Goal: Information Seeking & Learning: Learn about a topic

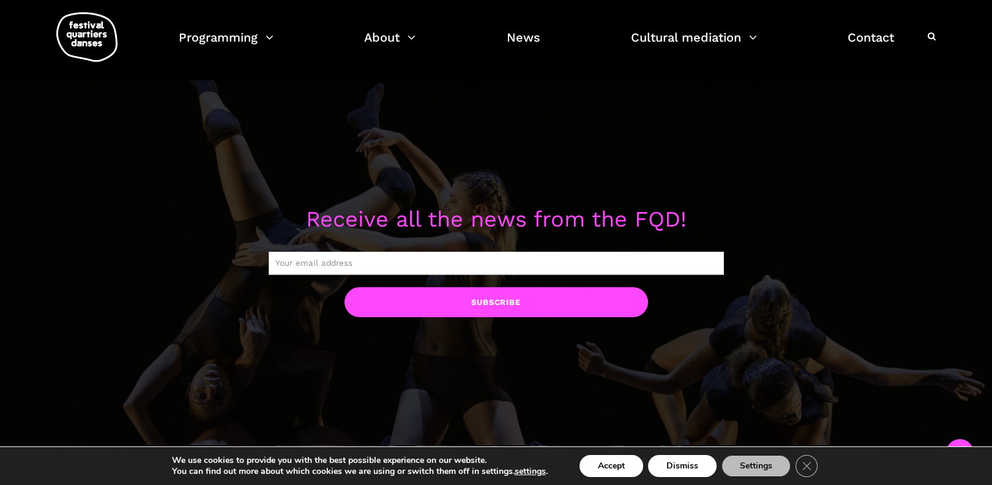
scroll to position [969, 0]
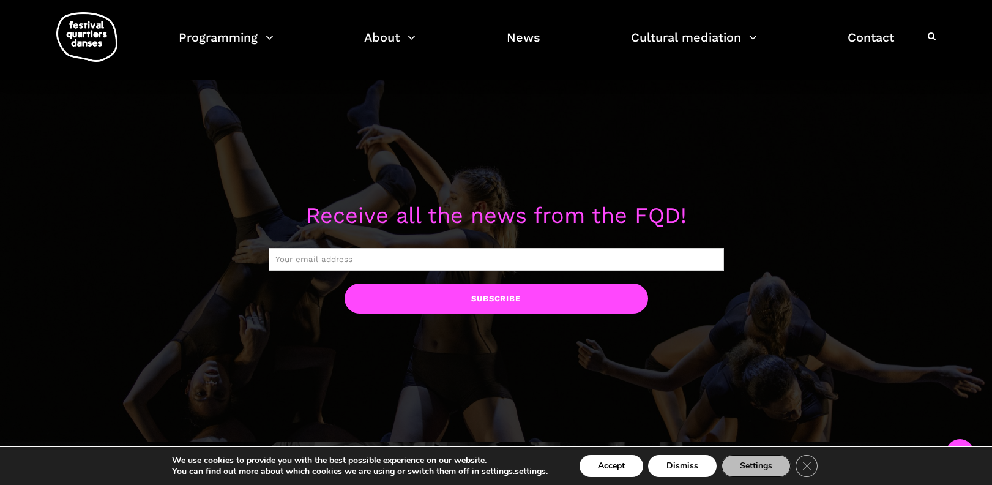
click at [441, 263] on input "text" at bounding box center [497, 259] width 456 height 23
type input "victoria.l.hunt@gmail.com"
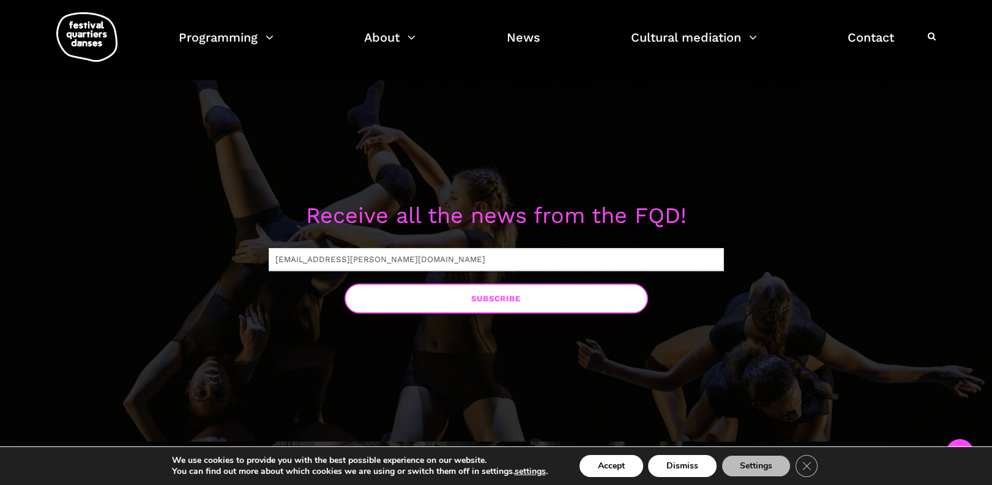
click at [459, 306] on input "Subscribe" at bounding box center [497, 298] width 304 height 30
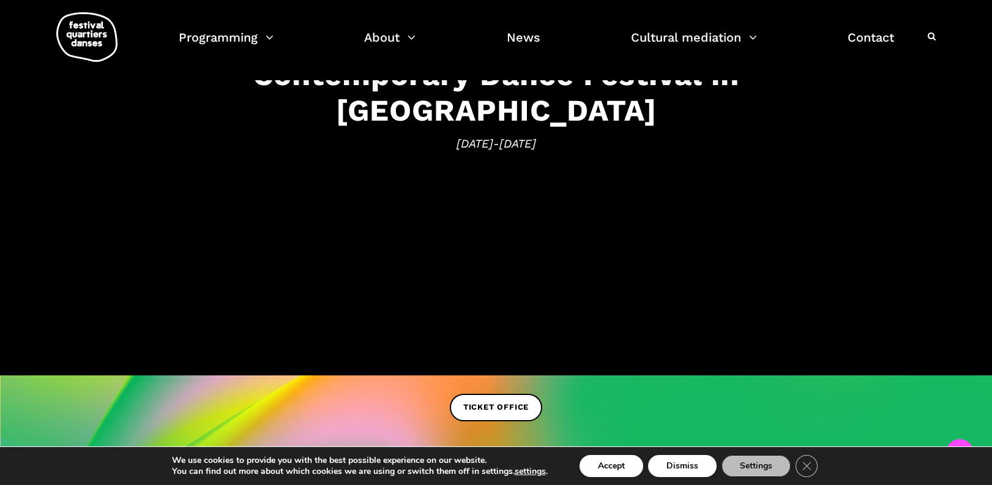
scroll to position [211, 0]
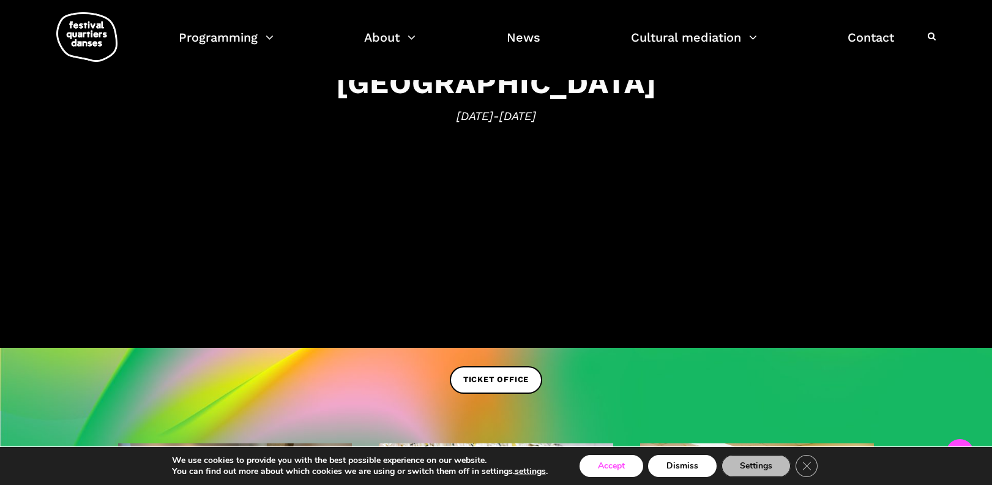
click at [609, 461] on font "Accept" at bounding box center [611, 466] width 27 height 12
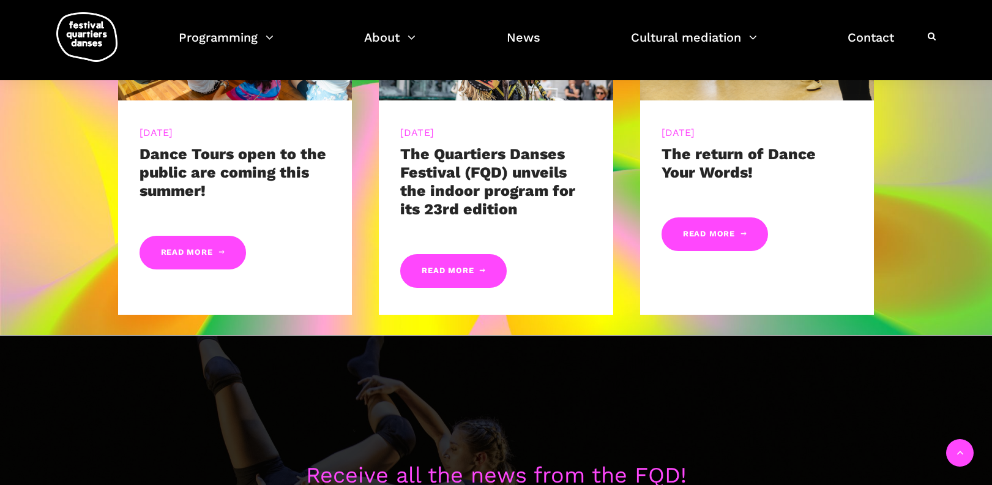
scroll to position [696, 0]
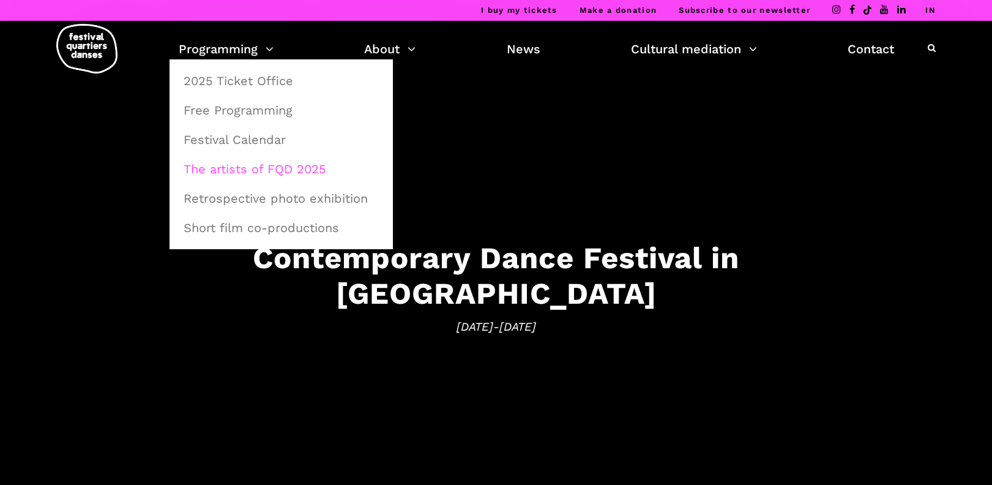
click at [262, 164] on font "The artists of FQD 2025" at bounding box center [255, 169] width 143 height 15
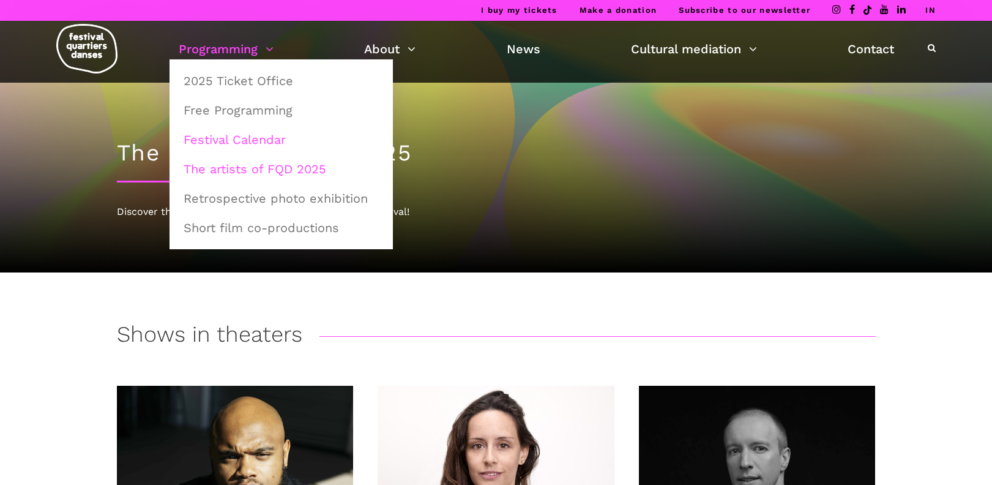
click at [253, 144] on font "Festival Calendar" at bounding box center [235, 139] width 102 height 15
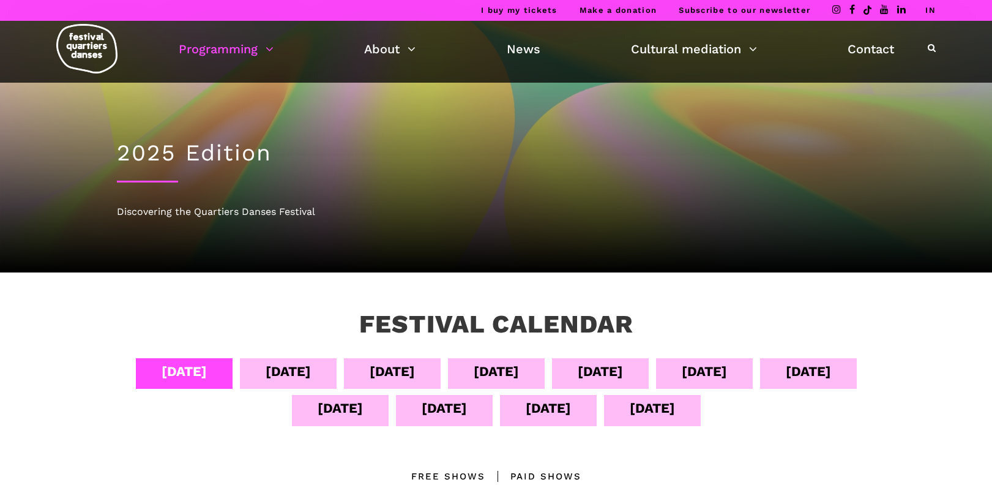
click at [571, 416] on div "September 13" at bounding box center [548, 407] width 45 height 21
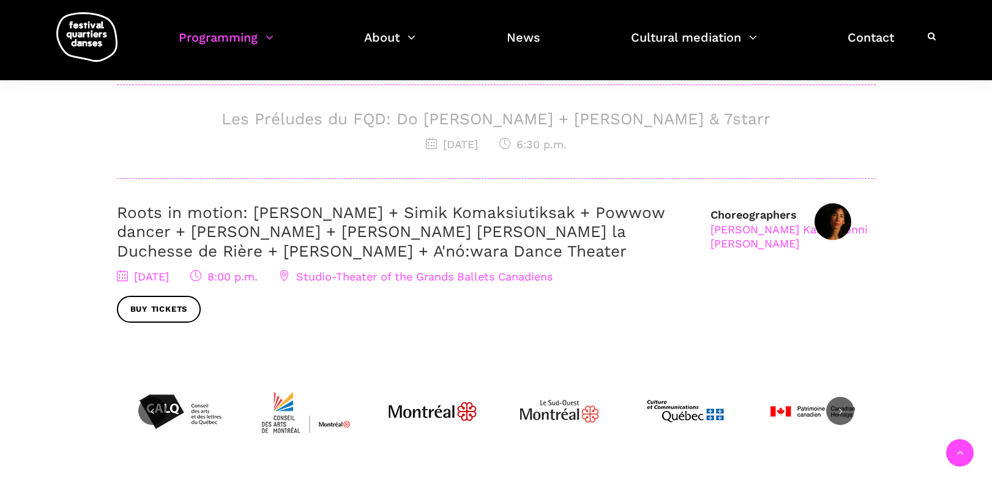
scroll to position [655, 0]
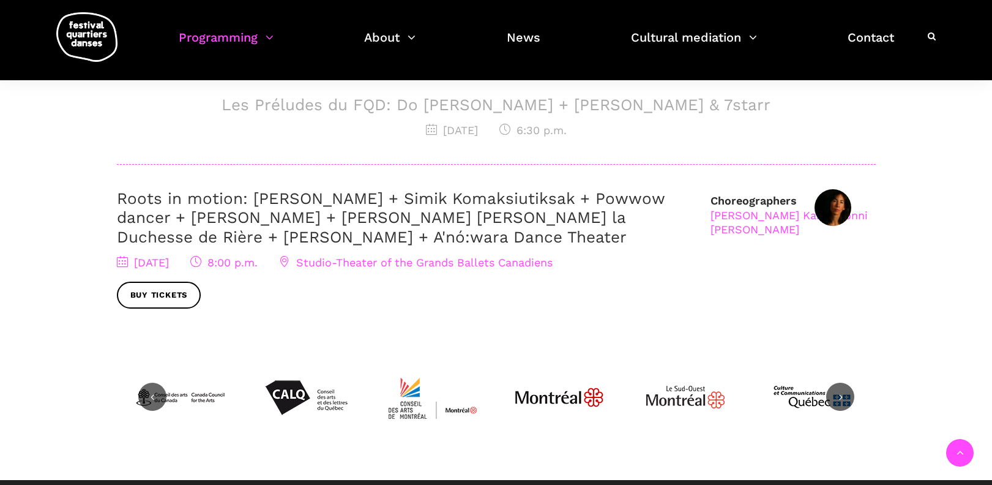
click at [631, 246] on font "Roots in motion: [PERSON_NAME] + Simik Komaksiutiksak + Powwow dancer + [PERSON…" at bounding box center [391, 217] width 548 height 56
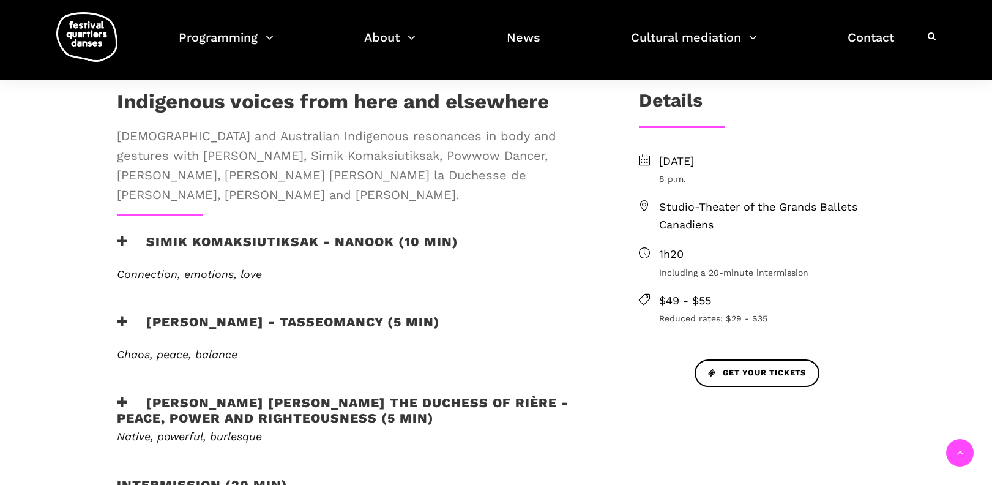
scroll to position [424, 0]
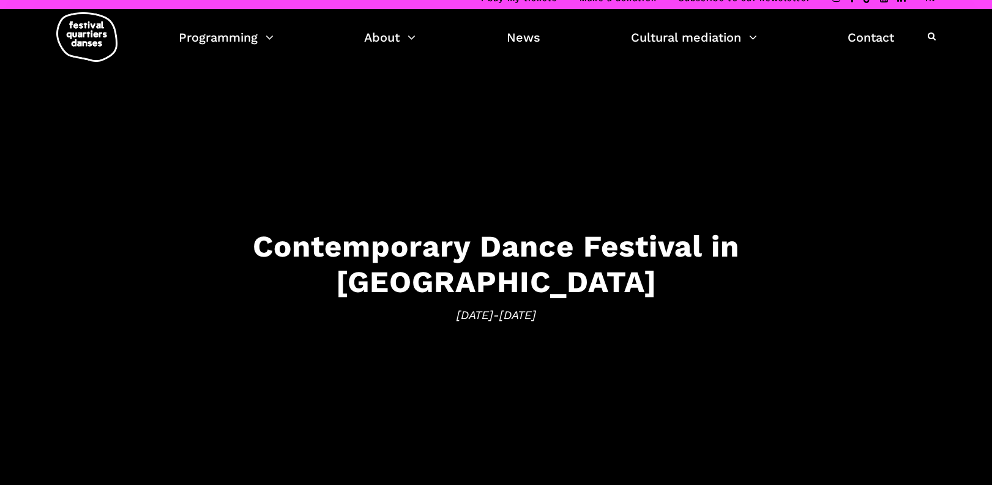
scroll to position [7, 0]
